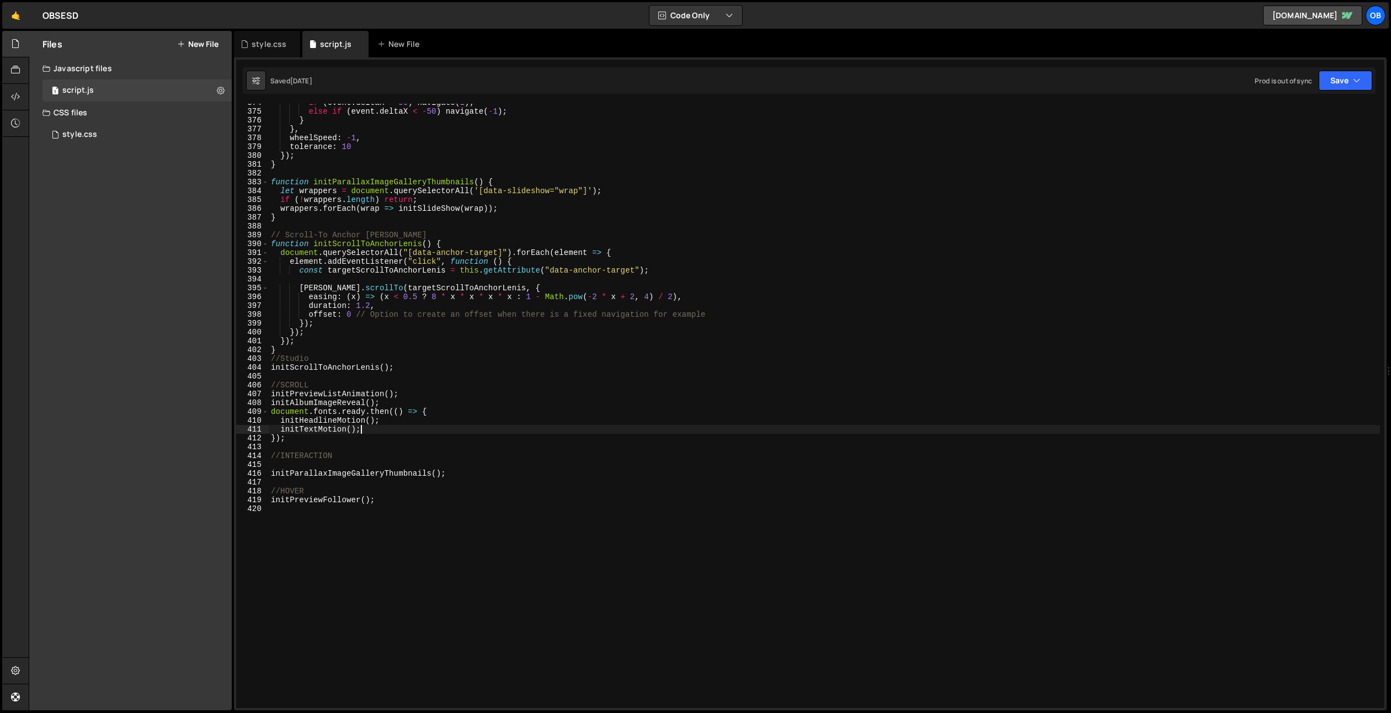
scroll to position [45389, 0]
click at [415, 366] on div "if ( event . deltaX > 50 ) navigate ( 1 ) ; else if ( event . deltaX < - 50 ) n…" at bounding box center [824, 409] width 1111 height 622
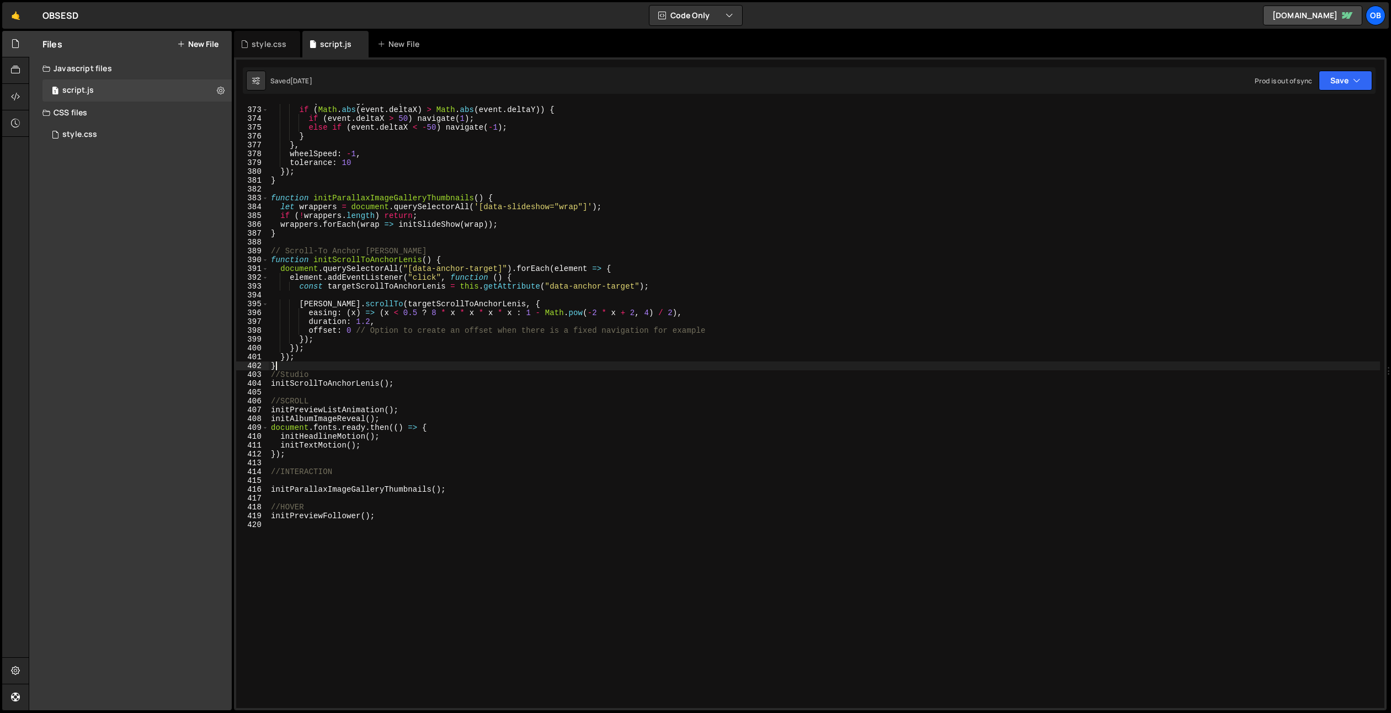
click at [423, 367] on div "if ( animating ) return ; if ( Math . abs ( event . deltaX ) > Math . abs ( eve…" at bounding box center [824, 408] width 1111 height 622
type textarea "}"
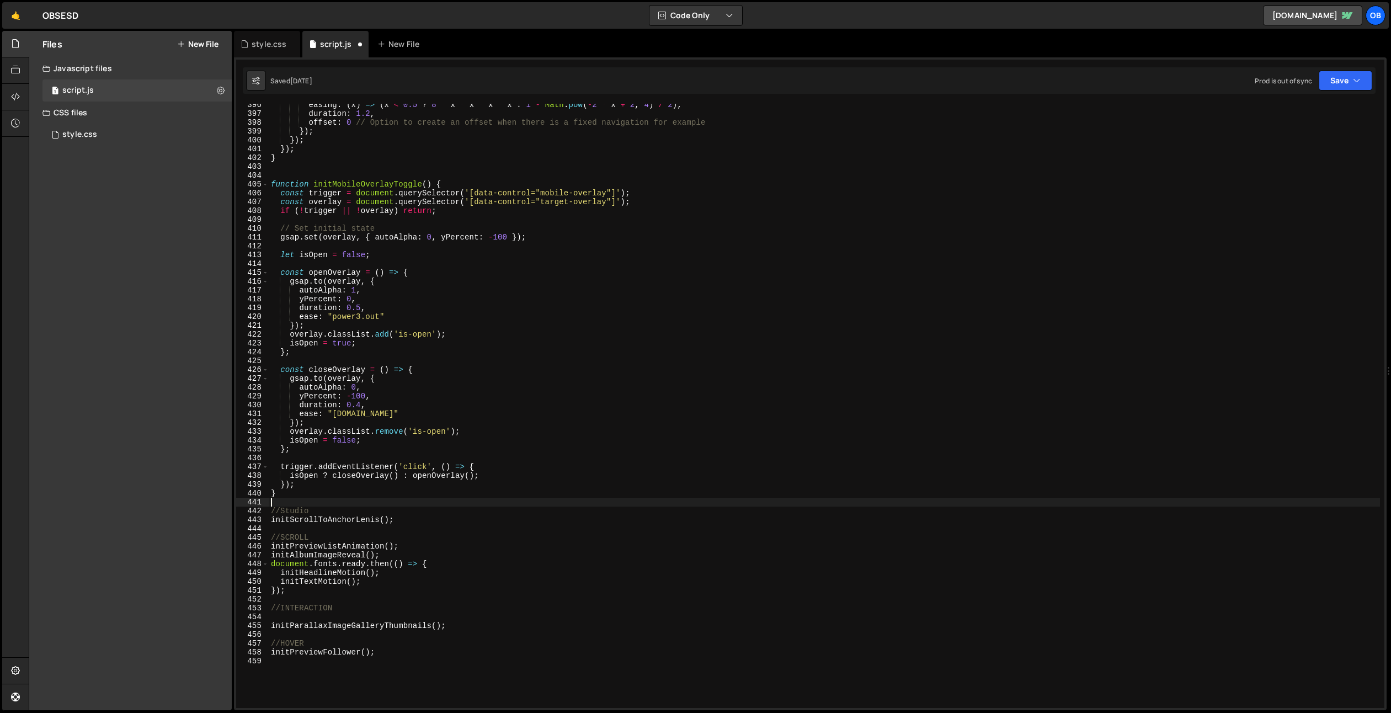
scroll to position [3490, 0]
drag, startPoint x: 409, startPoint y: 519, endPoint x: 250, endPoint y: 518, distance: 158.9
click at [250, 518] on div "396 397 398 399 400 401 402 403 404 405 406 407 408 409 410 411 412 413 414 415…" at bounding box center [810, 406] width 1148 height 604
type textarea "initScrollToAnchorLenis();"
click at [463, 629] on div "easing : ( x ) => ( x < 0.5 ? 8 * x * x * x * x : 1 - Math . pow ( - 2 * x + 2 …" at bounding box center [824, 411] width 1111 height 622
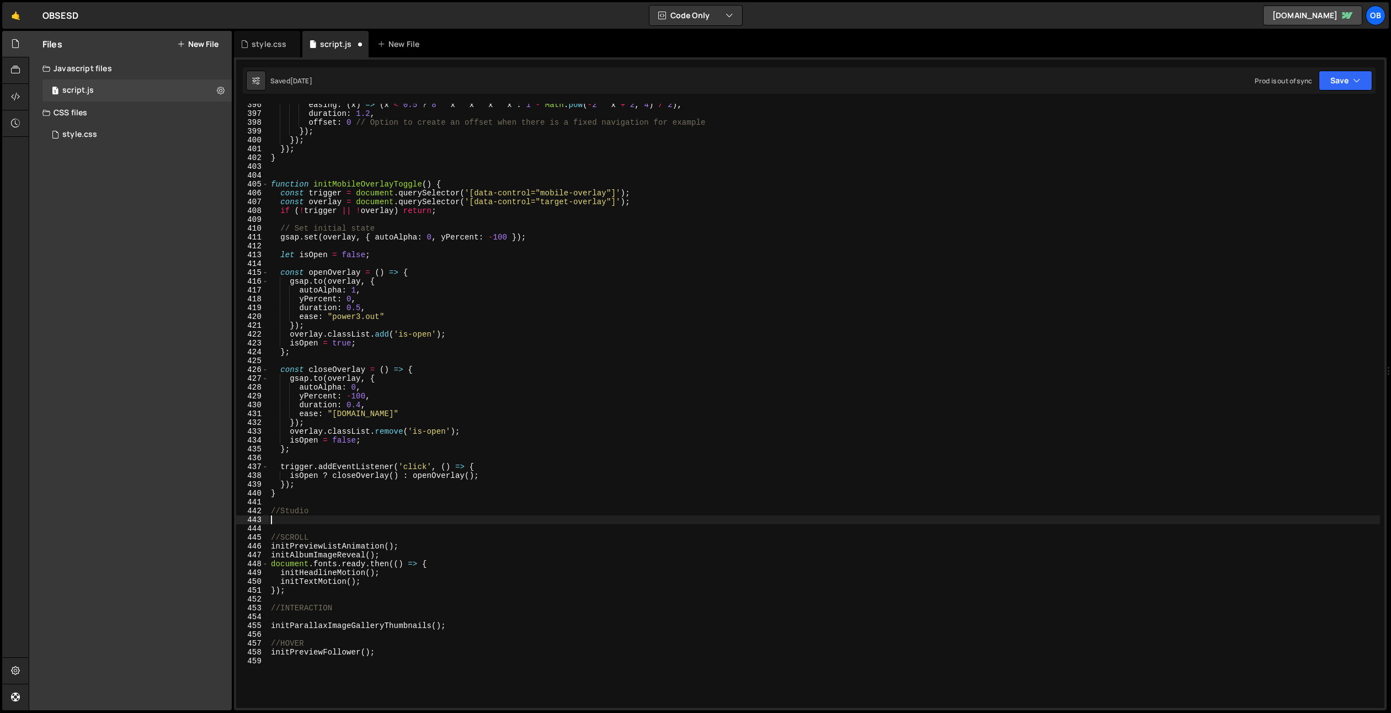
type textarea "initParallaxImageGalleryThumbnails();"
drag, startPoint x: 433, startPoint y: 182, endPoint x: 313, endPoint y: 185, distance: 119.2
click at [313, 185] on div "easing : ( x ) => ( x < 0.5 ? 8 * x * x * x * x : 1 - Math . pow ( - 2 * x + 2 …" at bounding box center [824, 411] width 1111 height 622
type textarea "function initMobileOverlayToggle() {"
click at [492, 643] on div "easing : ( x ) => ( x < 0.5 ? 8 * x * x * x * x : 1 - Math . pow ( - 2 * x + 2 …" at bounding box center [824, 411] width 1111 height 622
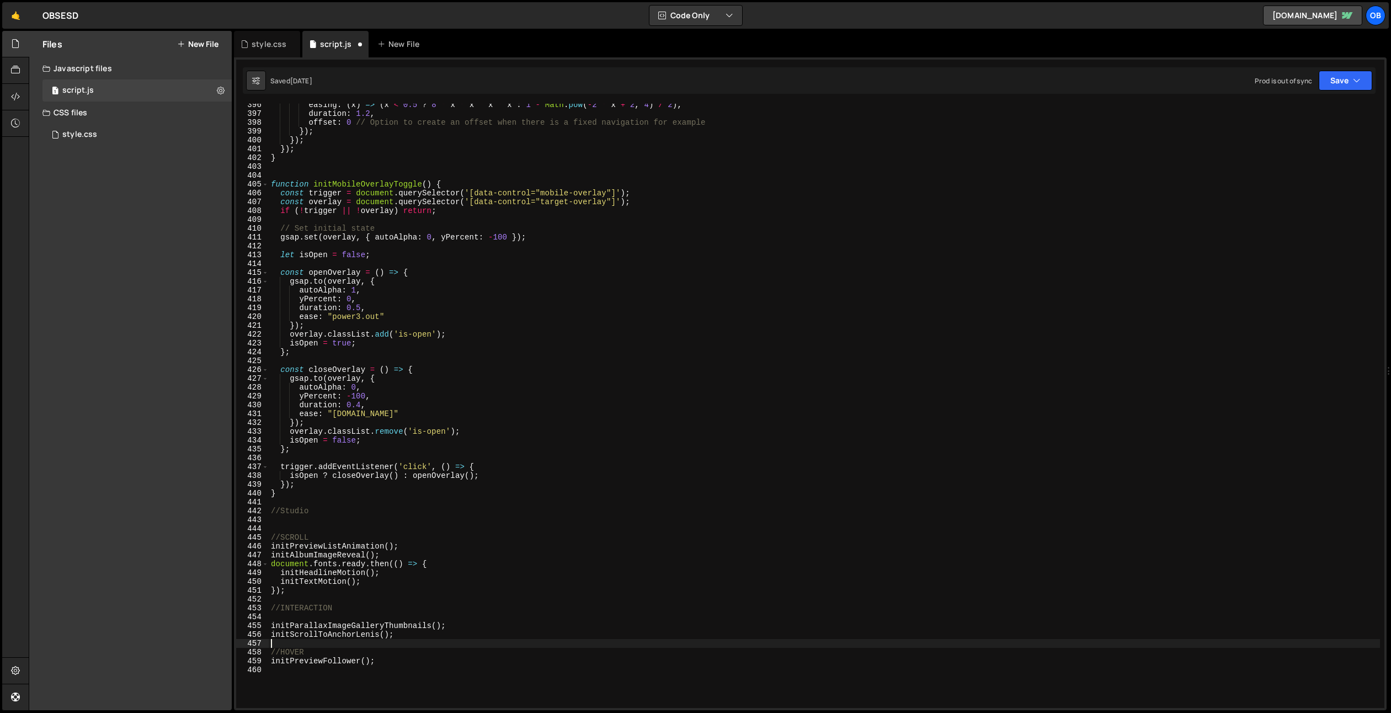
click at [494, 625] on div "easing : ( x ) => ( x < 0.5 ? 8 * x * x * x * x : 1 - Math . pow ( - 2 * x + 2 …" at bounding box center [824, 411] width 1111 height 622
click at [546, 631] on div "easing : ( x ) => ( x < 0.5 ? 8 * x * x * x * x : 1 - Math . pow ( - 2 * x + 2 …" at bounding box center [824, 411] width 1111 height 622
type textarea "initScrollToAnchorLenis();"
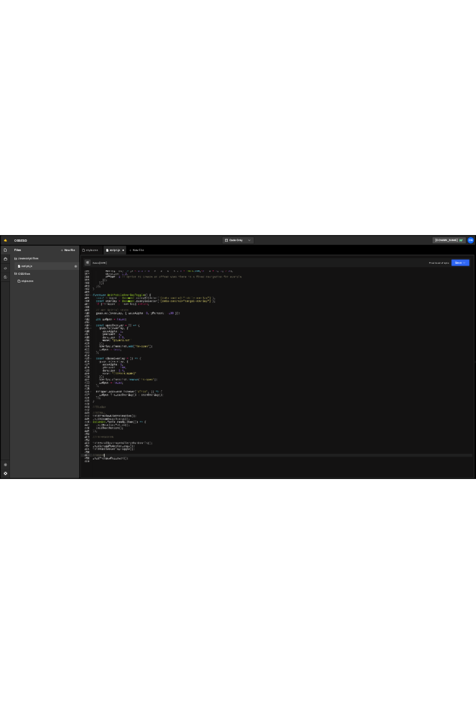
scroll to position [0, 2]
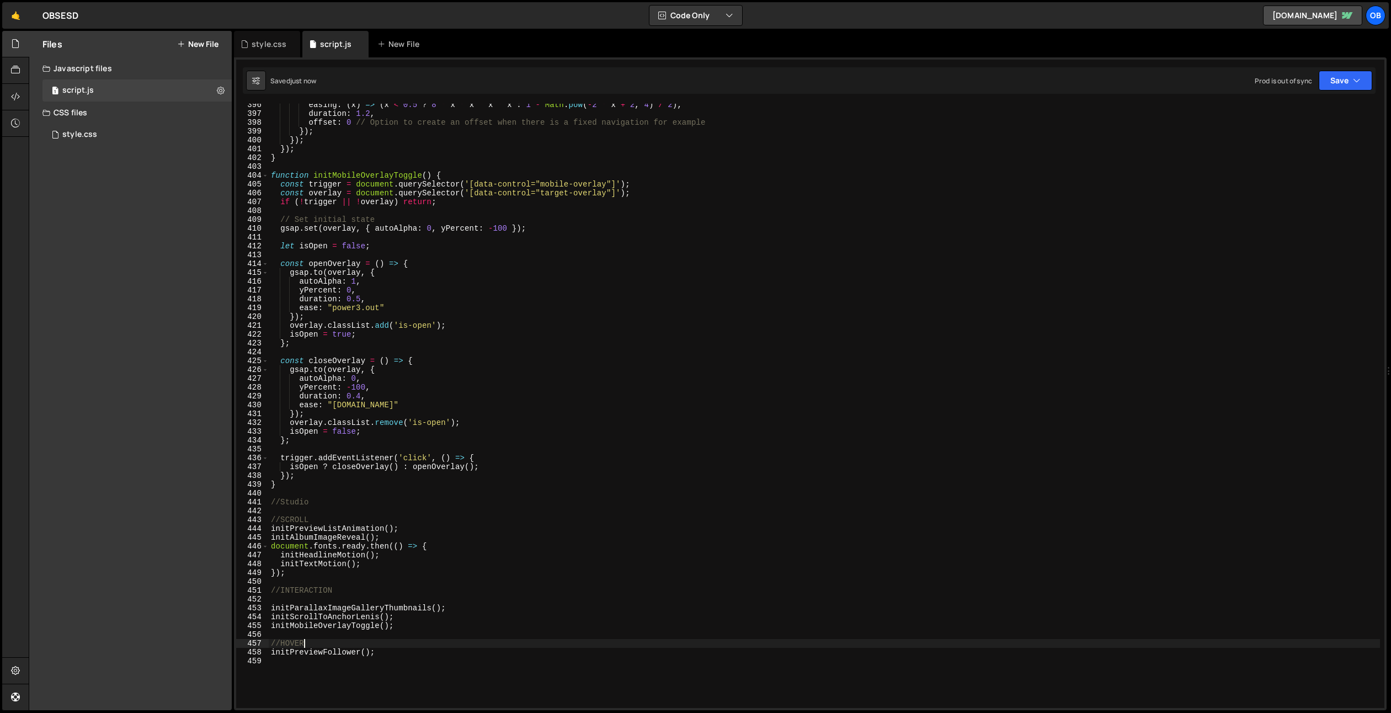
type textarea "//HOVER"
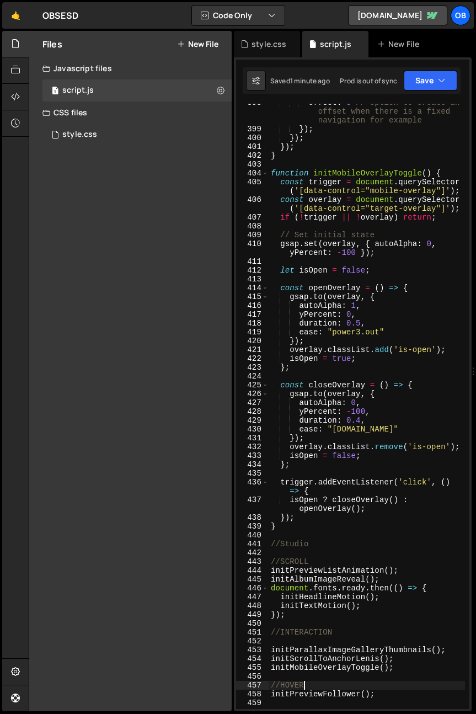
scroll to position [4518, 0]
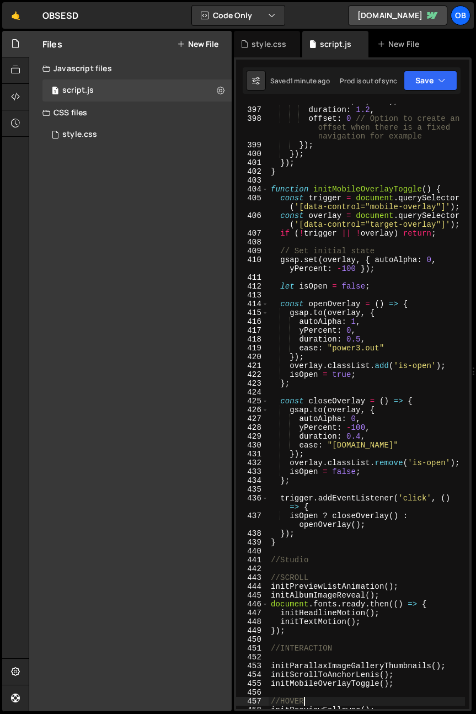
click at [391, 281] on div "easing : ( x ) => ( x < 0.5 ? 8 * x * x * x * x : 1 - Math . pow ( - 2 * x + 2 …" at bounding box center [367, 399] width 196 height 641
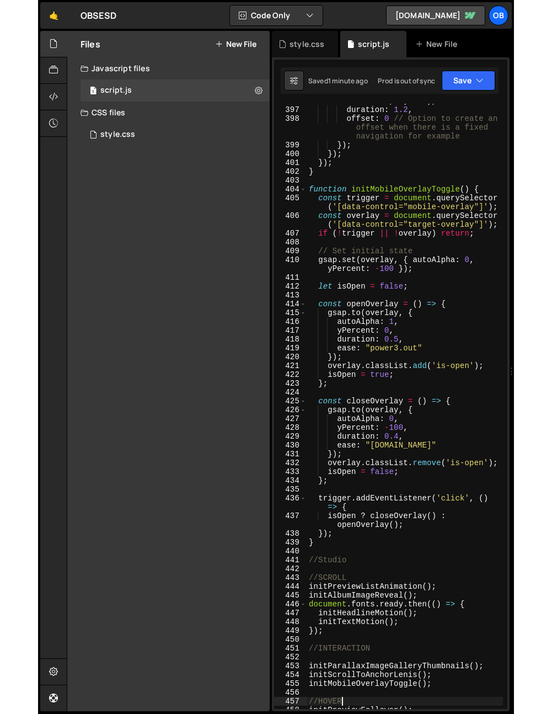
scroll to position [0, 0]
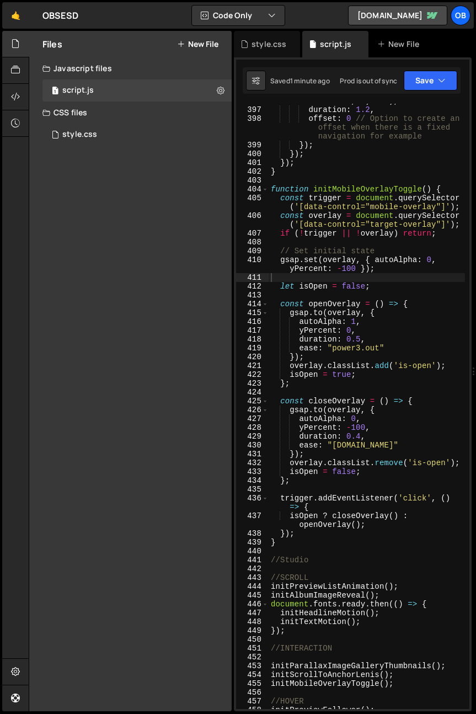
drag, startPoint x: 472, startPoint y: 217, endPoint x: 647, endPoint y: 224, distance: 175.6
click at [476, 224] on html "Projects [GEOGRAPHIC_DATA] Blog Ob Projects Your Teams Account Upgrade Logout" at bounding box center [238, 357] width 476 height 714
click at [424, 252] on div "easing : ( x ) => ( x < 0.5 ? 8 * x * x * x * x : 1 - Math . pow ( - 2 * x + 2 …" at bounding box center [367, 399] width 196 height 641
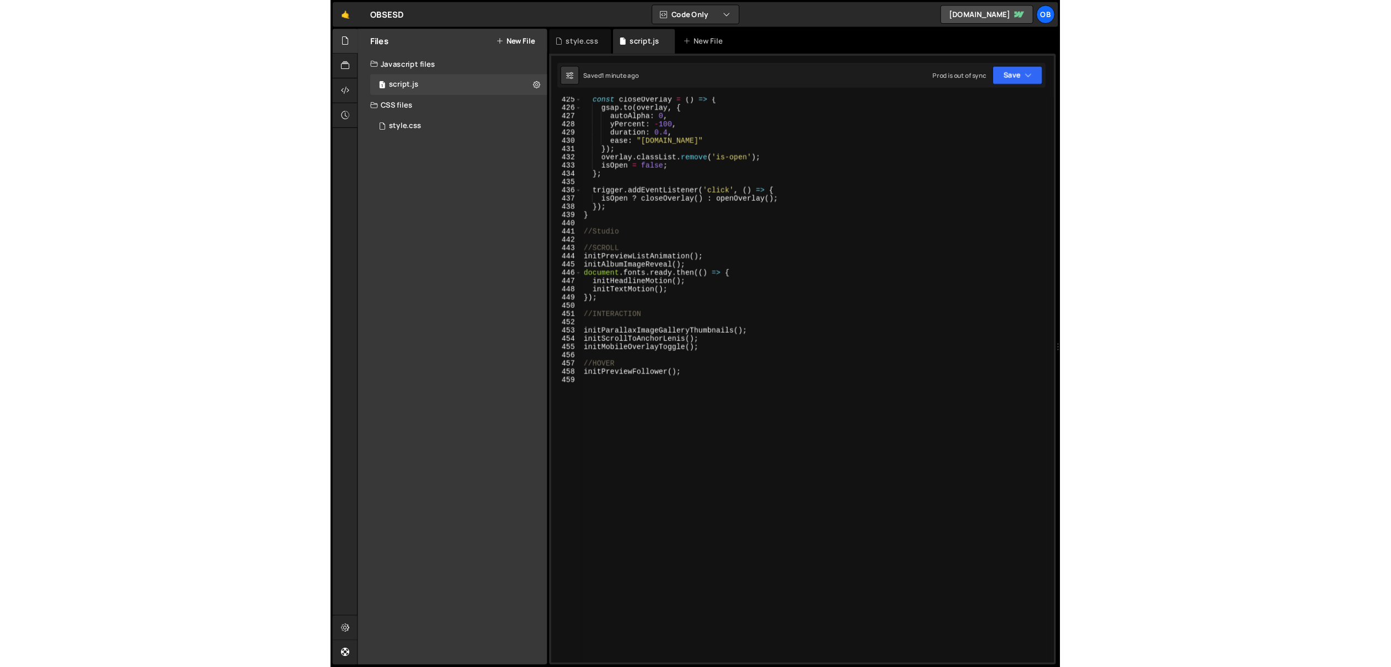
scroll to position [3440, 0]
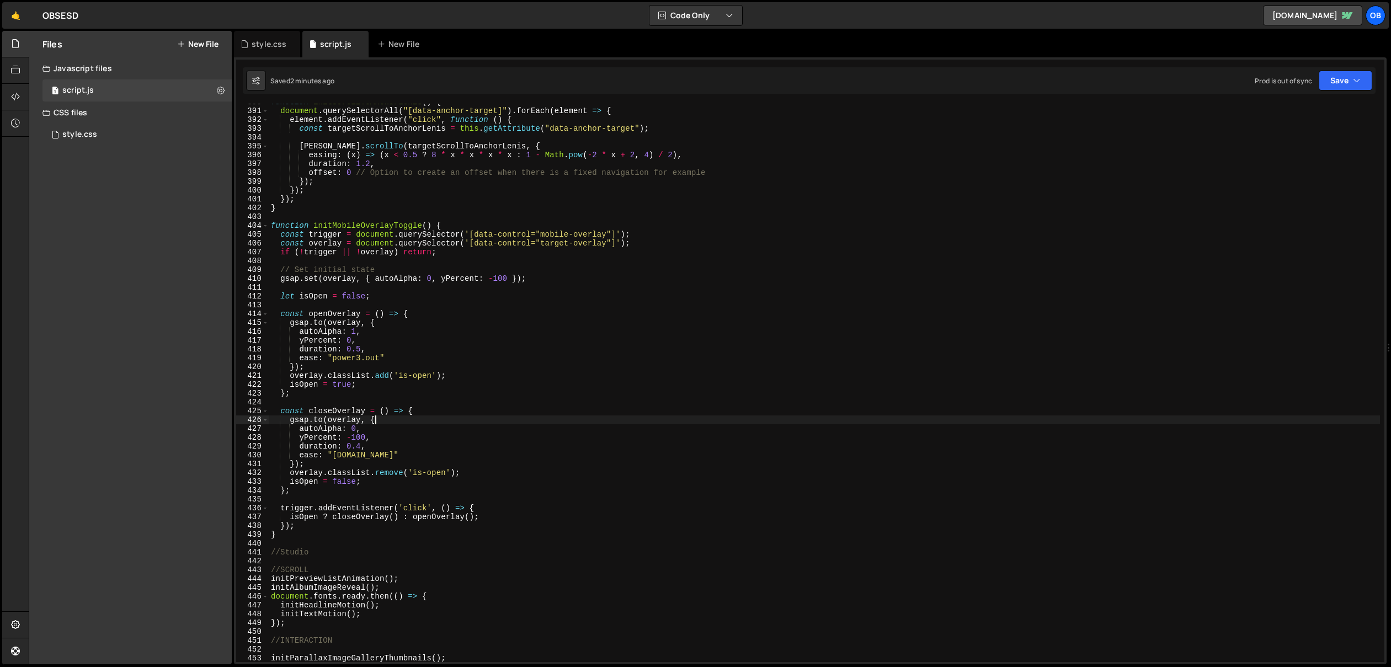
click at [595, 420] on div "function initScrollToAnchorLenis ( ) { document . querySelectorAll ( "[data-anc…" at bounding box center [824, 386] width 1111 height 576
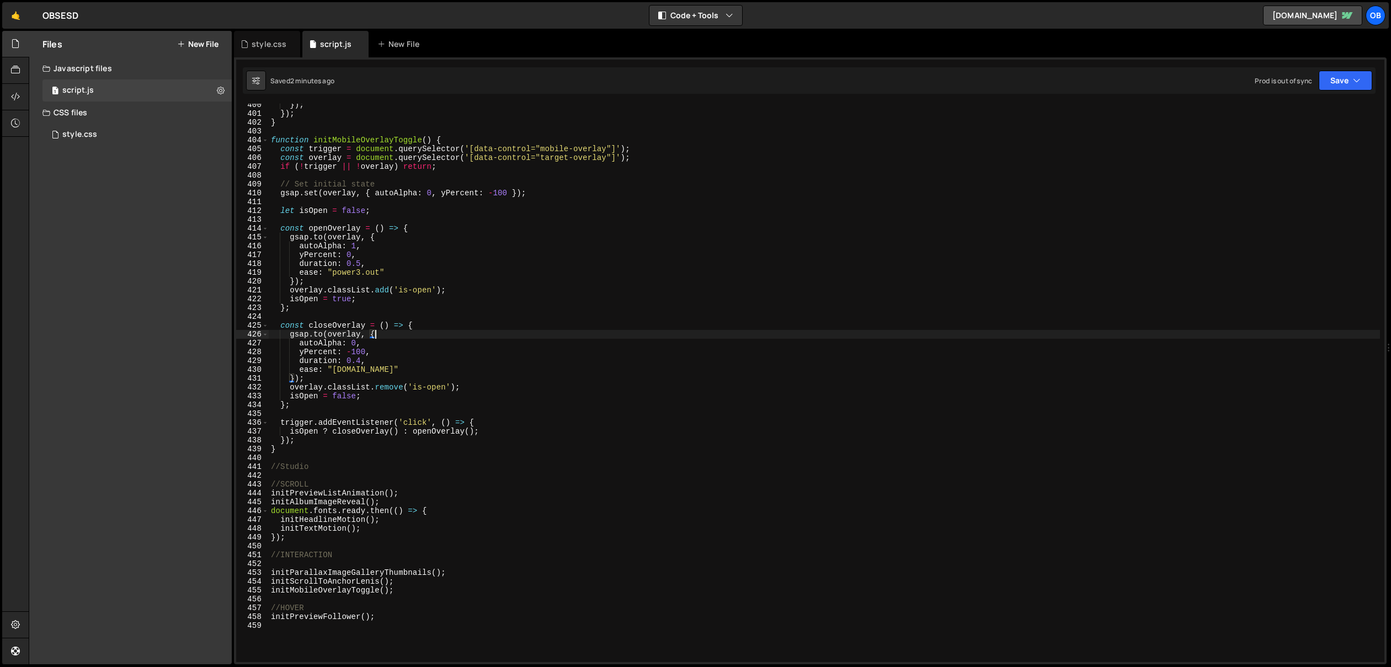
scroll to position [3525, 0]
click at [401, 430] on div "}) ; }) ; } function initMobileOverlayToggle ( ) { const trigger = document . q…" at bounding box center [824, 388] width 1111 height 576
drag, startPoint x: 401, startPoint y: 289, endPoint x: 426, endPoint y: 292, distance: 26.1
click at [426, 292] on div "}) ; }) ; } function initMobileOverlayToggle ( ) { const trigger = document . q…" at bounding box center [824, 388] width 1111 height 576
click at [432, 292] on div "}) ; }) ; } function initMobileOverlayToggle ( ) { const trigger = document . q…" at bounding box center [824, 388] width 1111 height 576
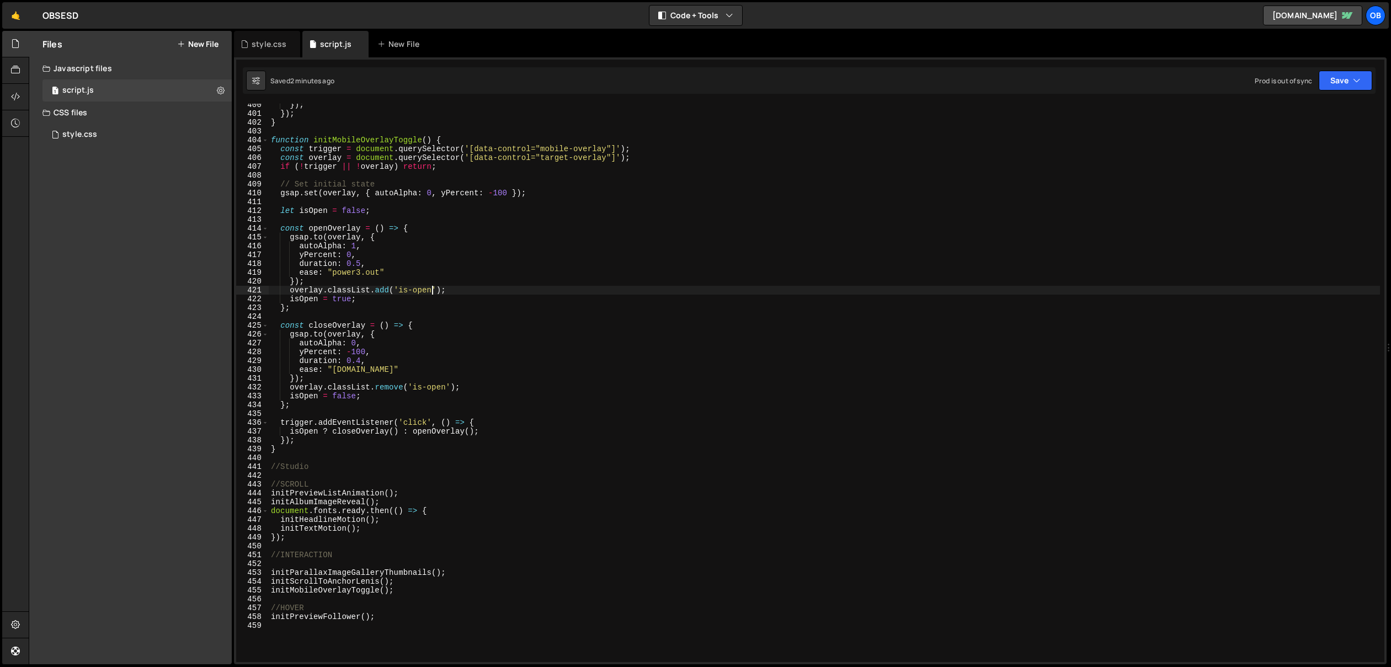
click at [508, 286] on div "}) ; }) ; } function initMobileOverlayToggle ( ) { const trigger = document . q…" at bounding box center [824, 388] width 1111 height 576
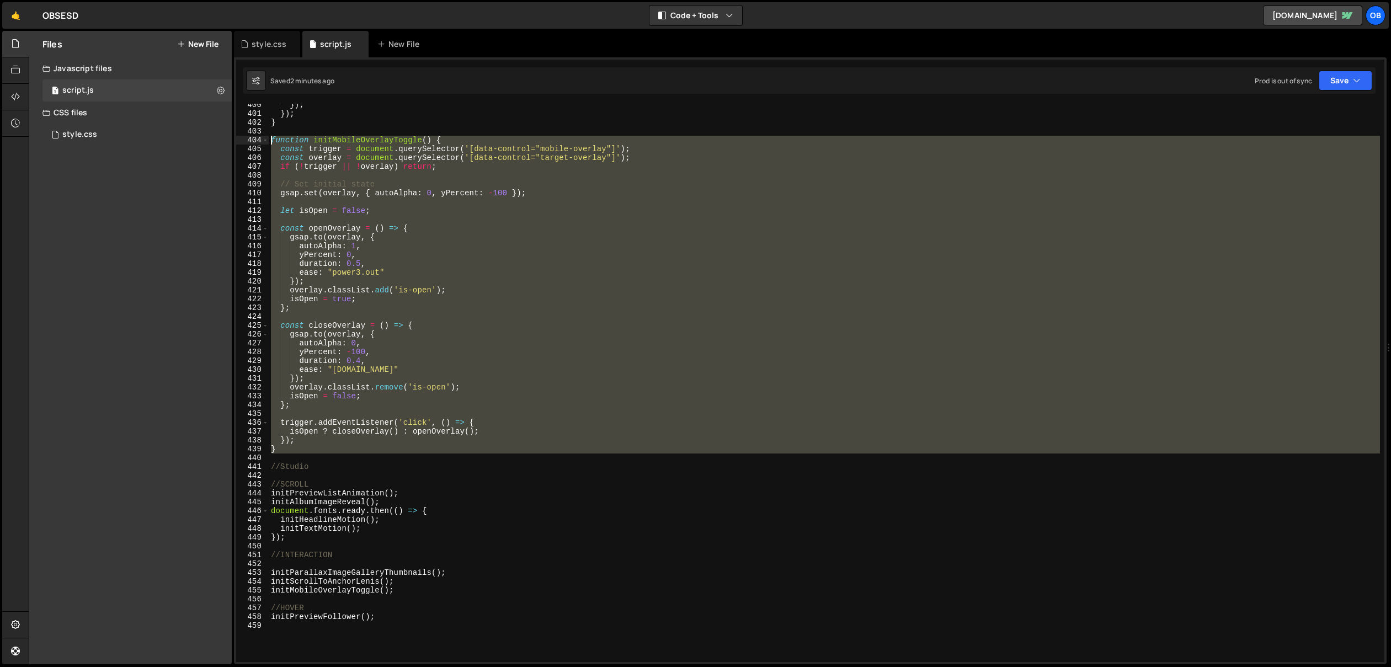
drag, startPoint x: 306, startPoint y: 458, endPoint x: 247, endPoint y: 138, distance: 324.8
click at [247, 138] on div "}); 400 401 402 403 404 405 406 407 408 409 410 411 412 413 414 415 416 417 418…" at bounding box center [810, 383] width 1148 height 558
click at [556, 444] on div "}) ; }) ; } function initMobileOverlayToggle ( ) { const trigger = document . q…" at bounding box center [824, 383] width 1111 height 558
type textarea "});"
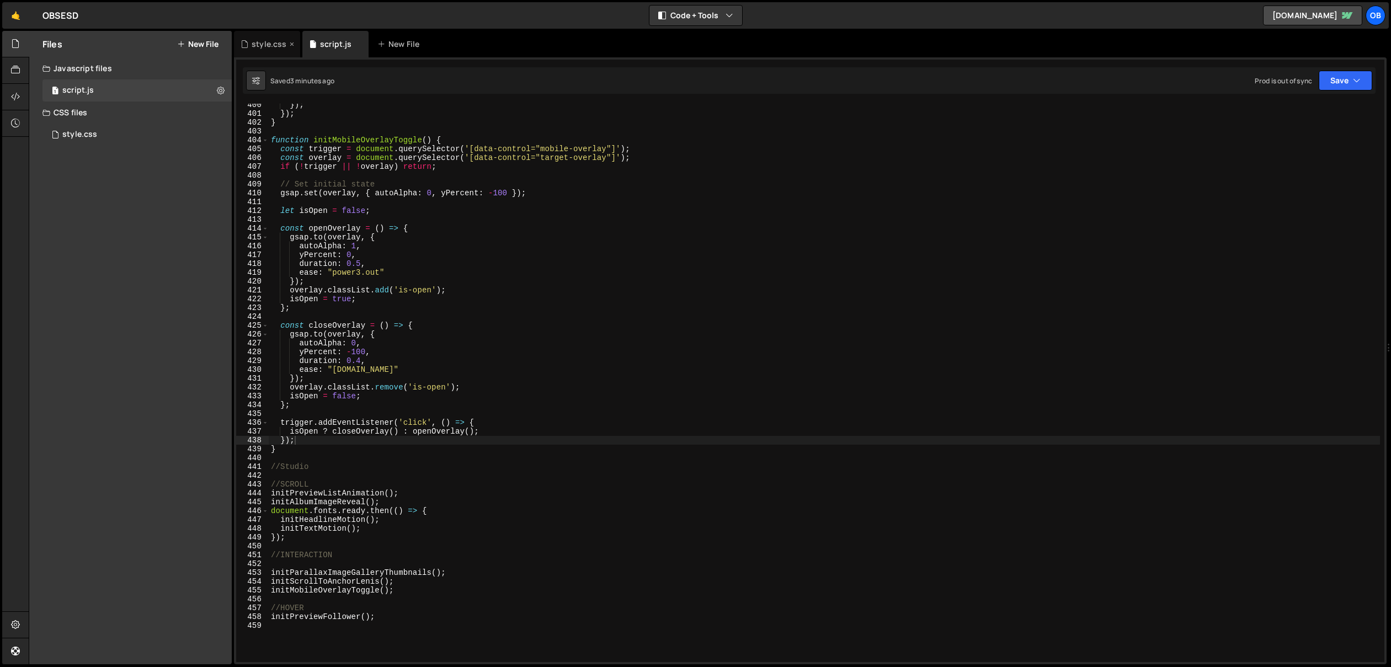
click at [259, 37] on div "style.css" at bounding box center [267, 44] width 66 height 26
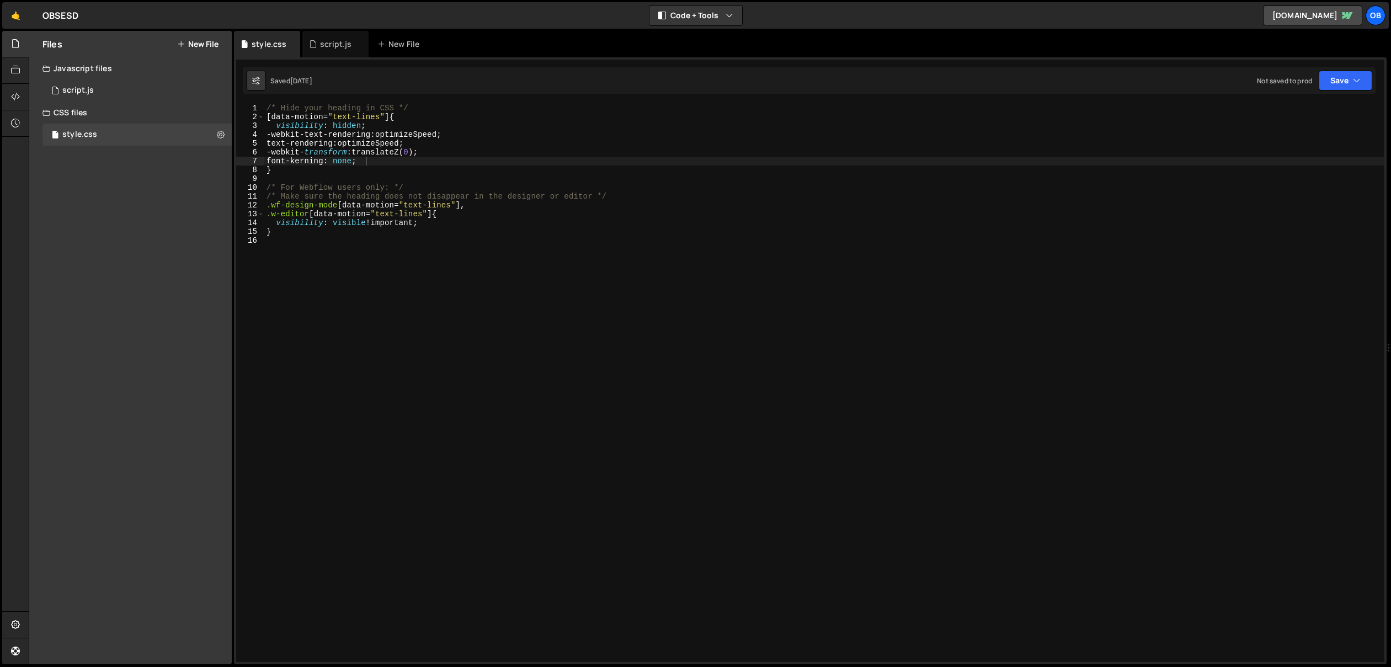
click at [358, 275] on div "/* Hide your heading in CSS */ [ data-motion = " text-lines " ] { visibility : …" at bounding box center [824, 392] width 1120 height 576
type textarea ".is-open{}"
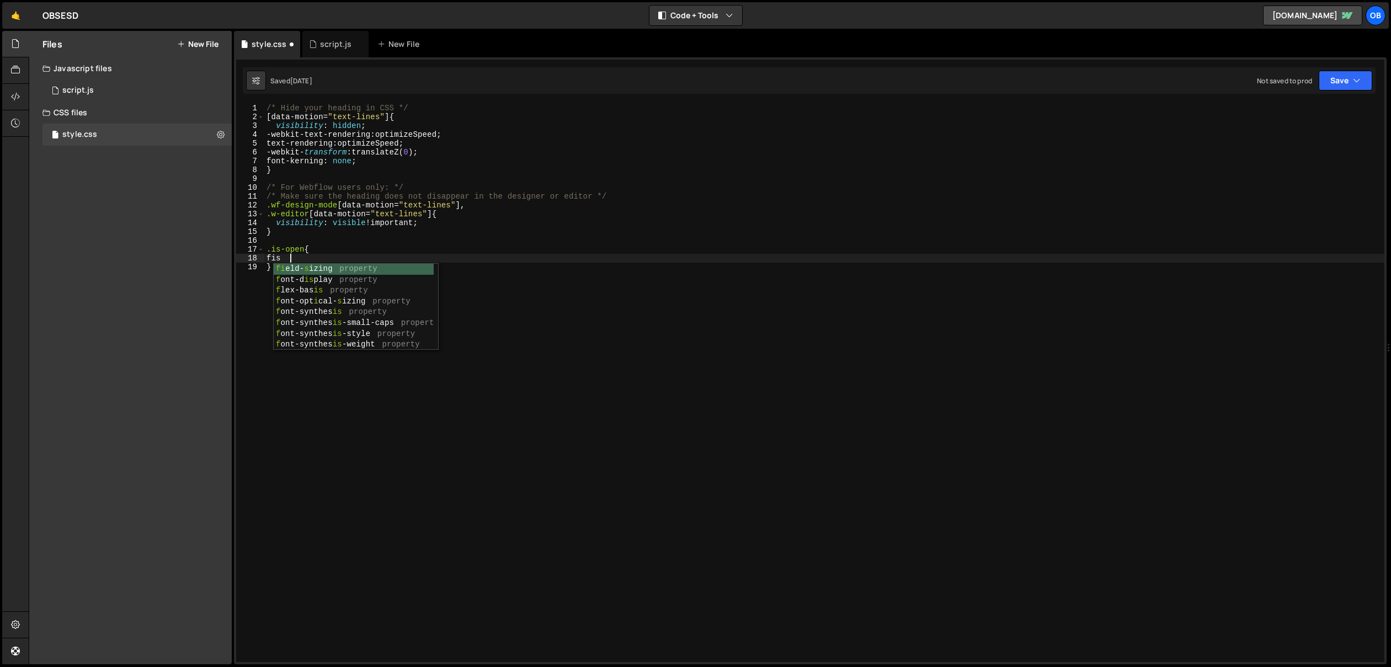
scroll to position [0, 1]
type textarea "f"
click at [268, 249] on div "/* Hide your heading in CSS */ [ data-motion = " text-lines " ] { visibility : …" at bounding box center [824, 392] width 1120 height 576
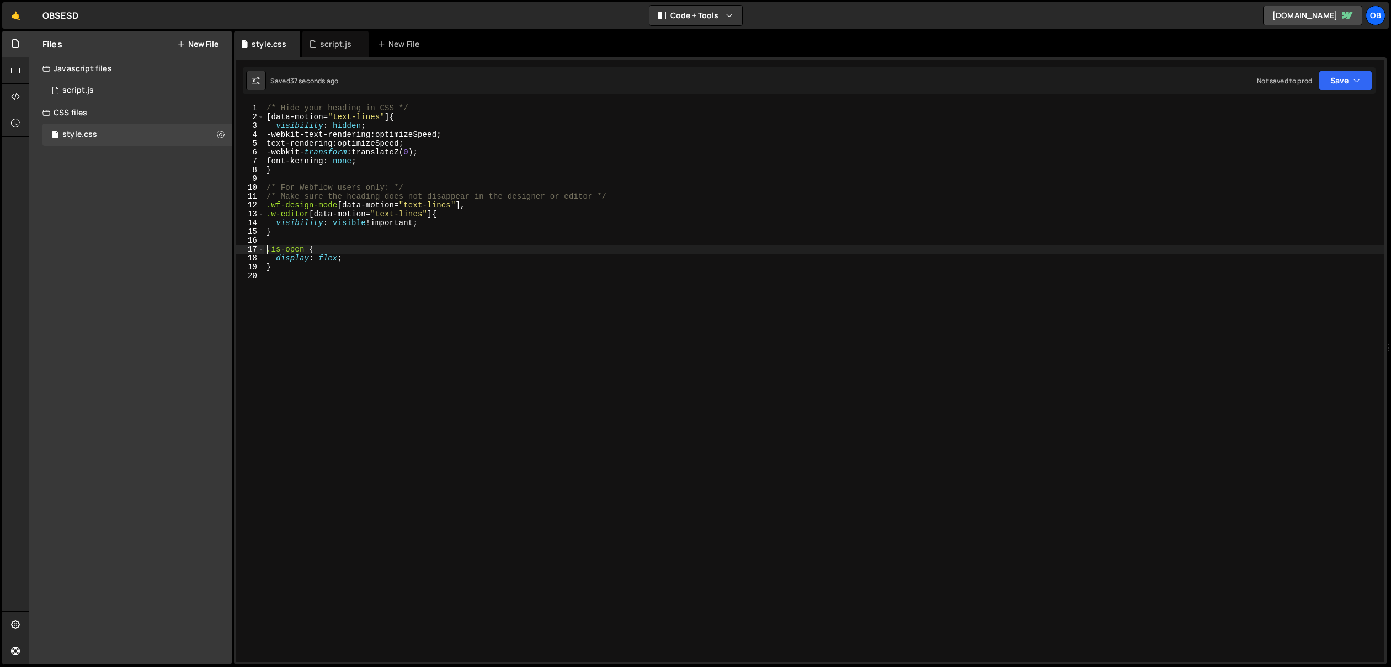
paste textarea "s-project-info-bottom hide--desktop"
click at [371, 248] on div "/* Hide your heading in CSS */ [ data-motion = " text-lines " ] { visibility : …" at bounding box center [824, 392] width 1120 height 576
click at [266, 249] on div "/* Hide your heading in CSS */ [ data-motion = " text-lines " ] { visibility : …" at bounding box center [824, 392] width 1120 height 576
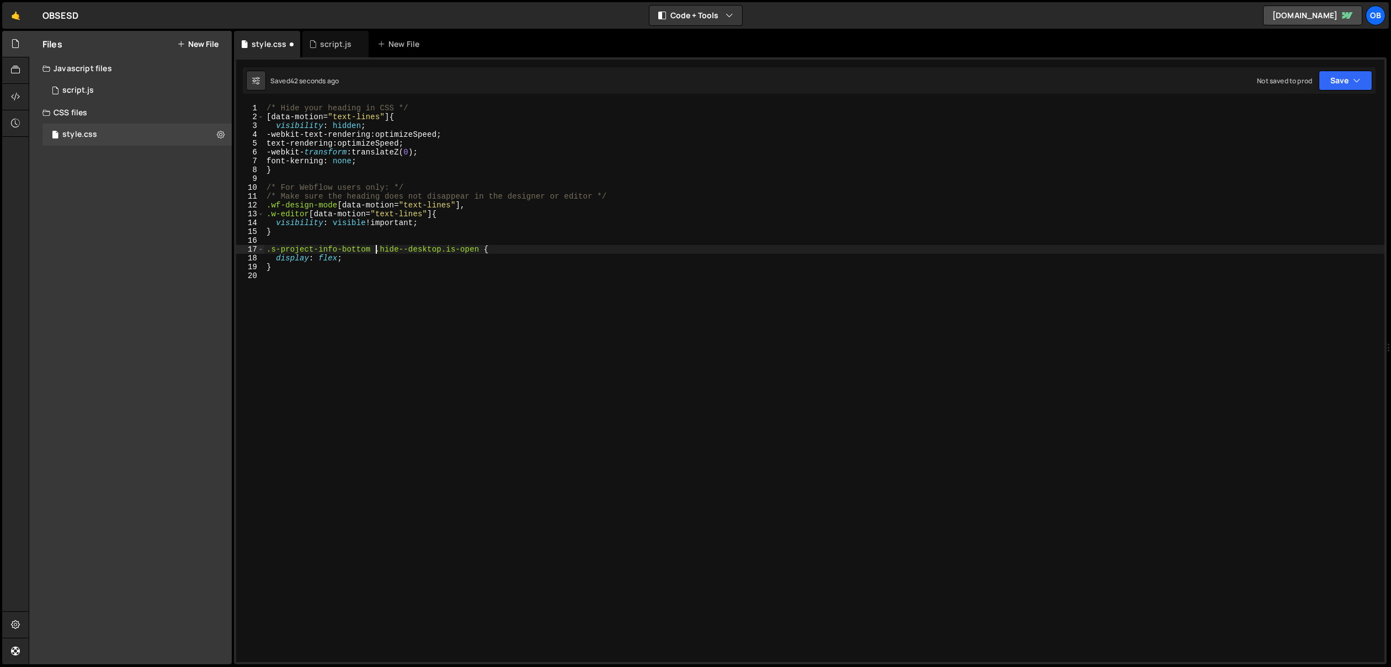
click at [376, 249] on div "/* Hide your heading in CSS */ [ data-motion = " text-lines " ] { visibility : …" at bounding box center [824, 392] width 1120 height 576
type textarea ".s-project-info-bottom.hide--desktop.is-open {"
click at [318, 53] on div "script.js" at bounding box center [335, 44] width 66 height 26
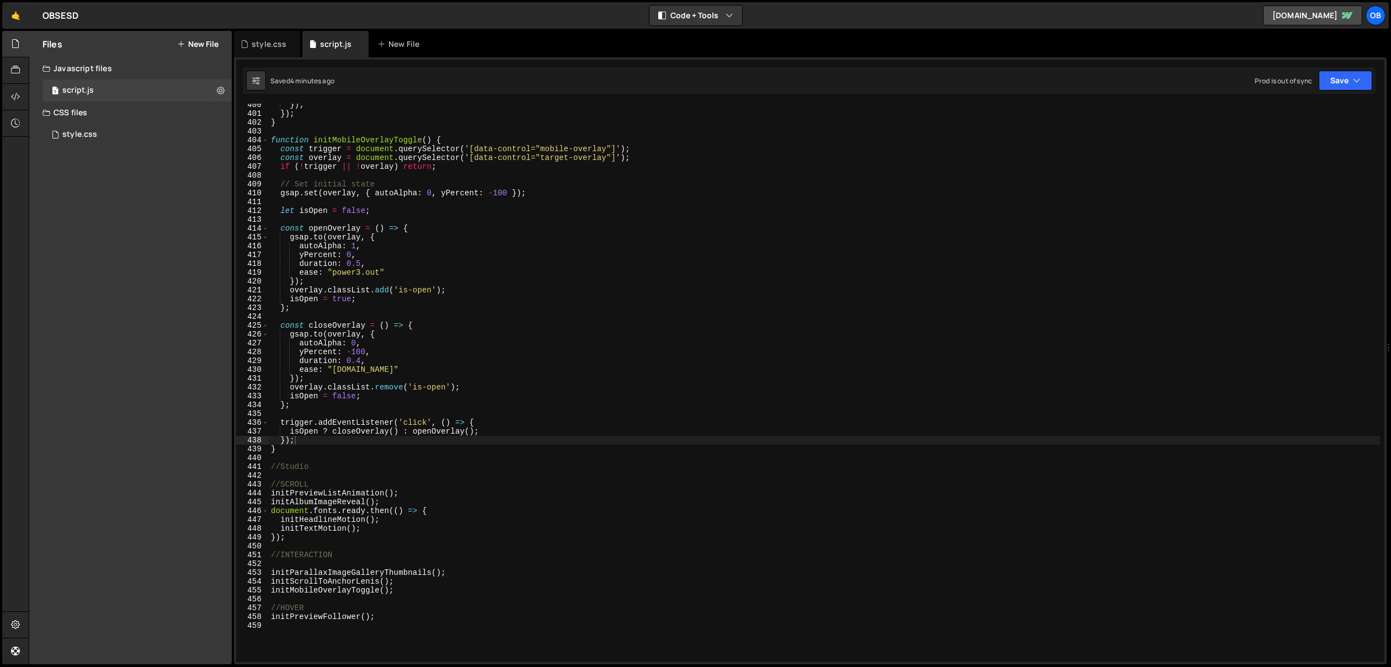
scroll to position [46150, 0]
click at [349, 375] on div "}) ; }) ; } function initMobileOverlayToggle ( ) { const trigger = document . q…" at bounding box center [824, 388] width 1111 height 576
click at [362, 372] on div "}) ; }) ; } function initMobileOverlayToggle ( ) { const trigger = document . q…" at bounding box center [824, 388] width 1111 height 576
drag, startPoint x: 361, startPoint y: 354, endPoint x: 349, endPoint y: 354, distance: 12.2
click at [349, 354] on div "}) ; }) ; } function initMobileOverlayToggle ( ) { const trigger = document . q…" at bounding box center [824, 388] width 1111 height 576
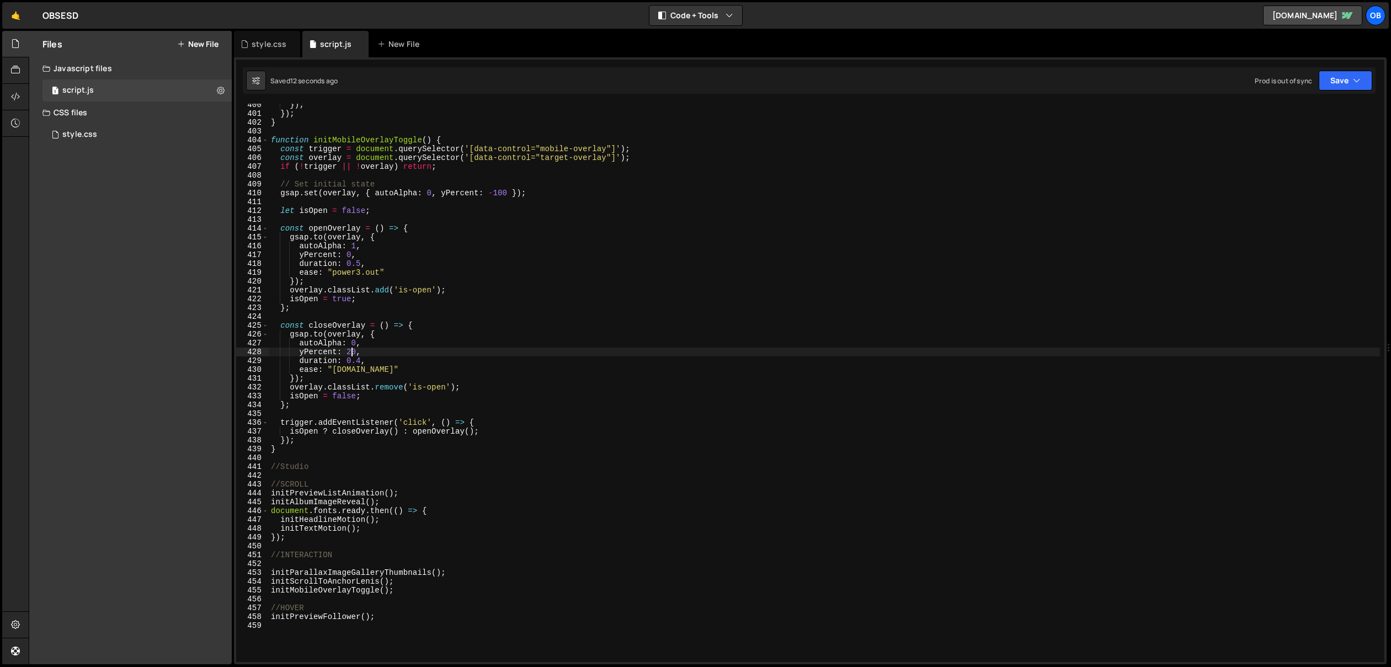
scroll to position [3524, 0]
click at [298, 356] on div "}) ; }) ; } function initMobileOverlayToggle ( ) { const trigger = document . q…" at bounding box center [824, 390] width 1111 height 576
click at [301, 258] on div "}) ; }) ; } function initMobileOverlayToggle ( ) { const trigger = document . q…" at bounding box center [824, 390] width 1111 height 576
click at [533, 374] on div "}) ; }) ; } function initMobileOverlayToggle ( ) { const trigger = document . q…" at bounding box center [824, 390] width 1111 height 576
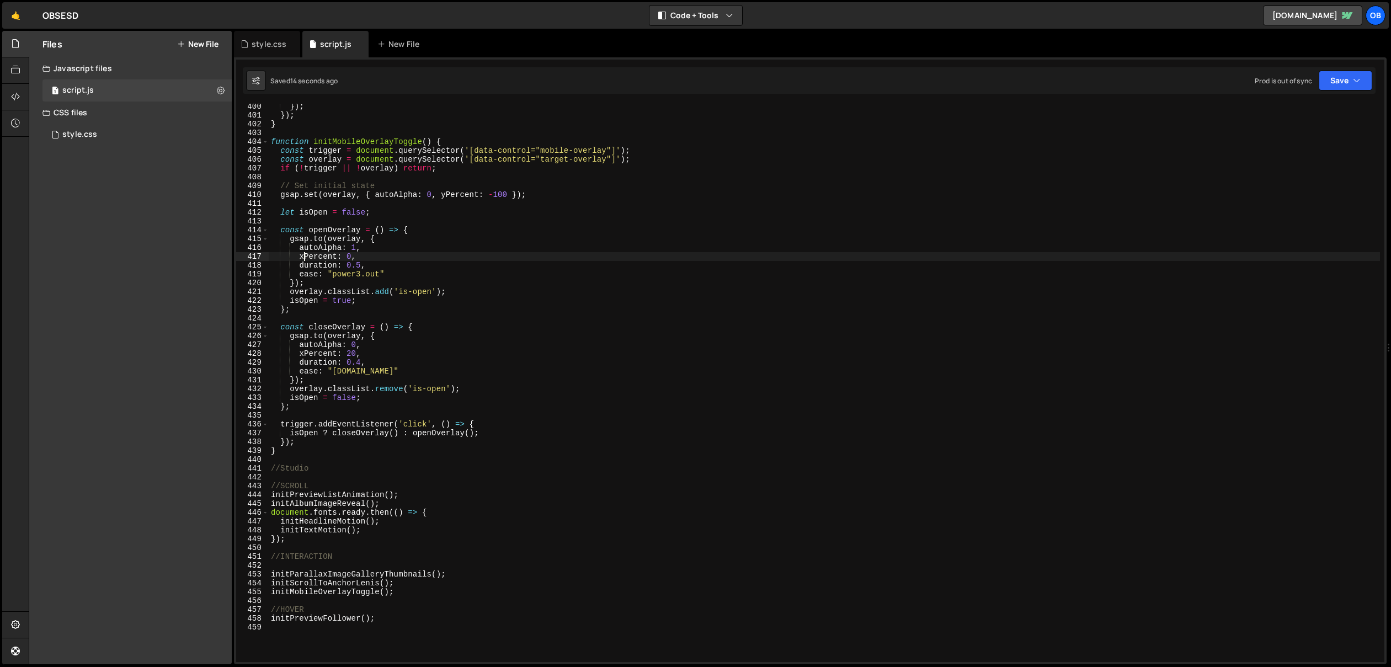
type textarea "ease: "[DOMAIN_NAME]""
